Goal: Find specific page/section: Find specific page/section

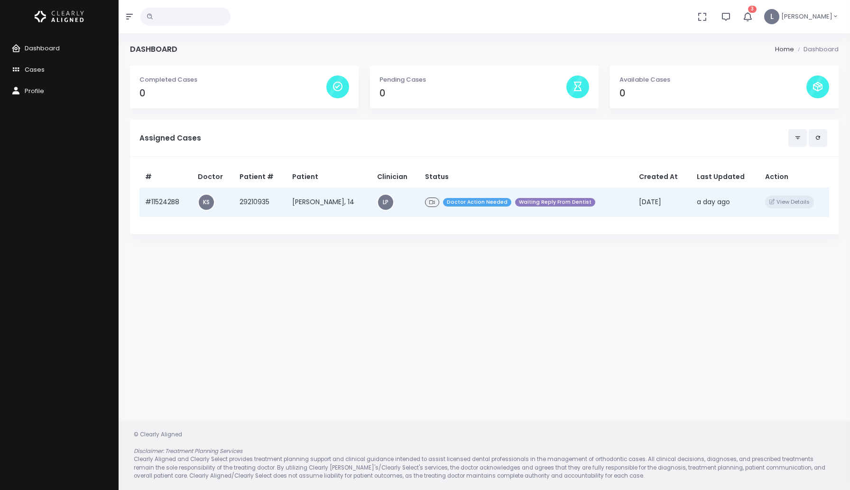
click at [335, 208] on td "[PERSON_NAME], 14" at bounding box center [329, 201] width 85 height 29
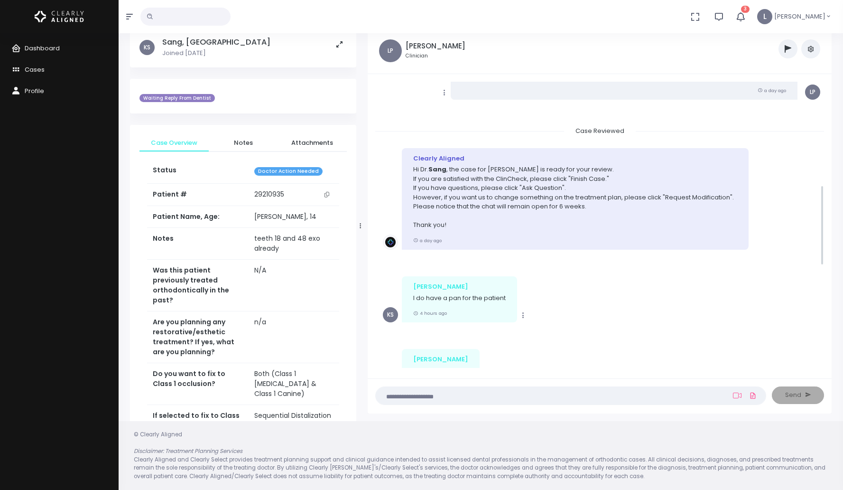
scroll to position [484, 0]
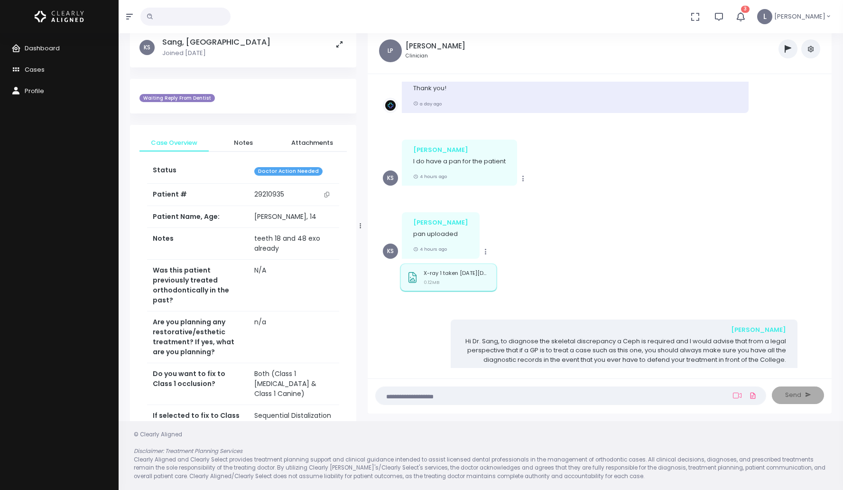
click at [449, 270] on div "X-ray 1 taken [DATE][DATE] (6298e6db-97c0-44ac-a374-6baf8af54c82).jpg 0.12MB" at bounding box center [457, 279] width 66 height 18
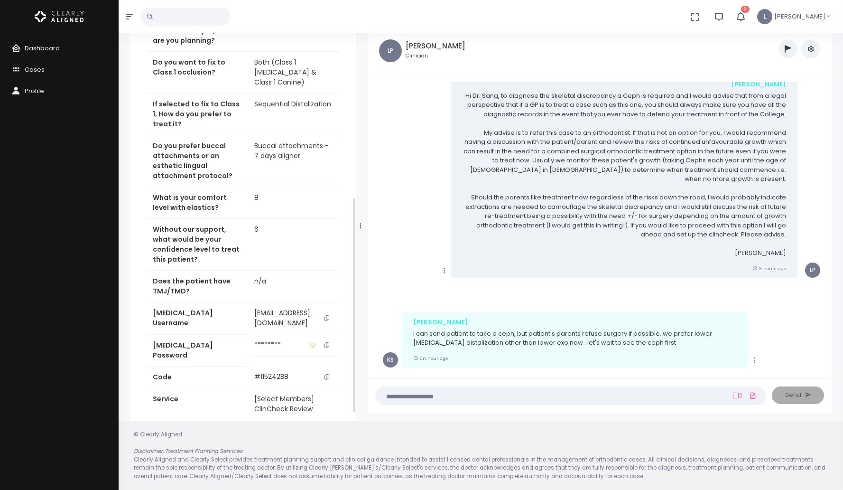
scroll to position [312, 0]
click at [325, 315] on icon "scrollable content" at bounding box center [327, 317] width 5 height 5
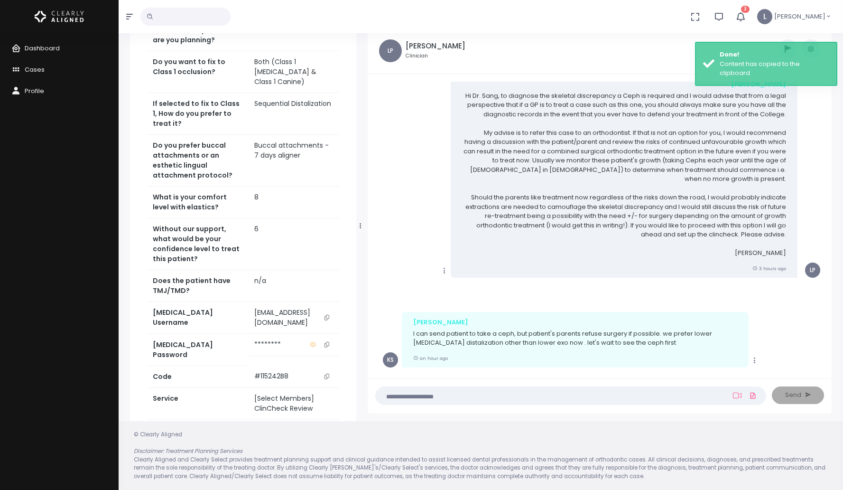
click at [254, 427] on link "Access Service" at bounding box center [243, 436] width 192 height 18
